Goal: Task Accomplishment & Management: Complete application form

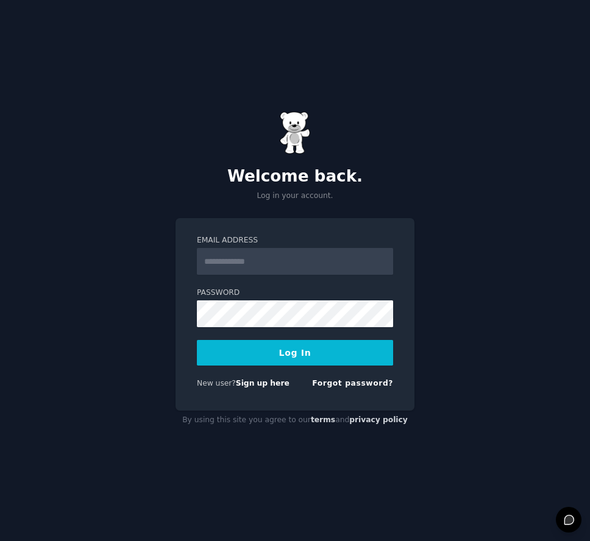
click at [280, 262] on input "Email Address" at bounding box center [295, 261] width 196 height 27
click at [286, 104] on div "Welcome back. Log in your account. Email Address Password Log In New user? Sign…" at bounding box center [295, 270] width 590 height 541
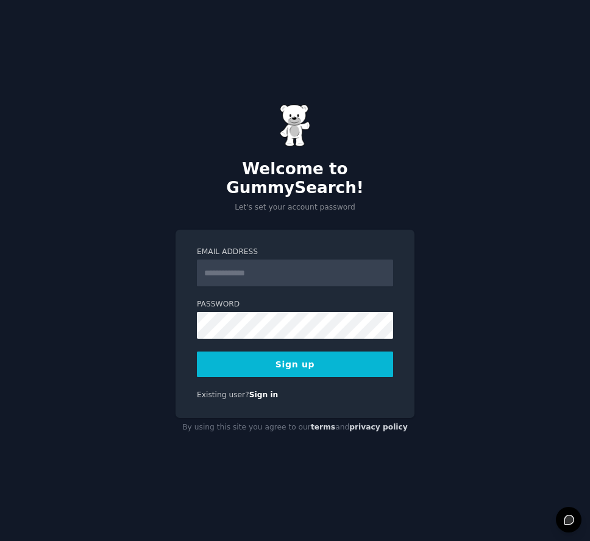
click at [285, 265] on input "Email Address" at bounding box center [295, 273] width 196 height 27
type input "**********"
click at [276, 352] on button "Sign up" at bounding box center [295, 365] width 196 height 26
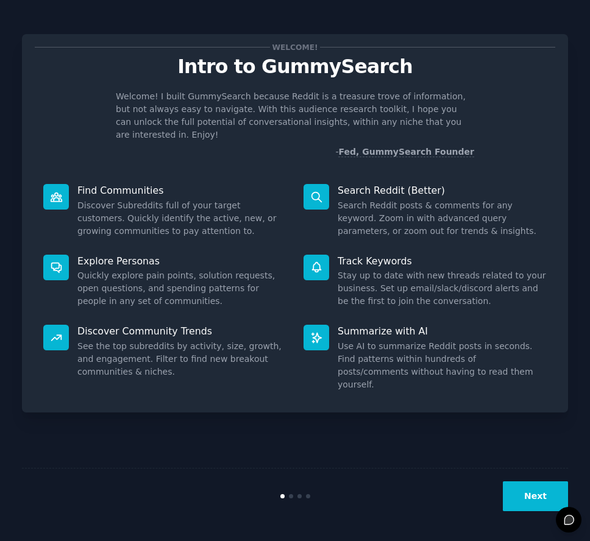
click at [524, 496] on button "Next" at bounding box center [535, 497] width 65 height 30
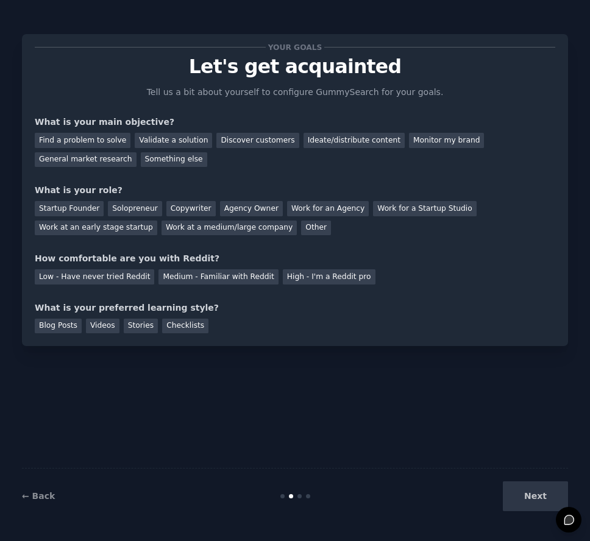
click at [359, 402] on div "Your goals Let's get acquainted Tell us a bit about yourself to configure Gummy…" at bounding box center [295, 270] width 546 height 507
